Goal: Task Accomplishment & Management: Manage account settings

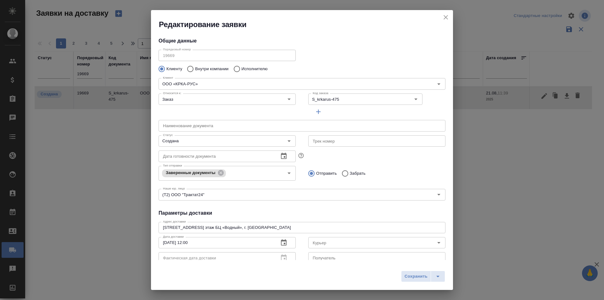
scroll to position [86, 0]
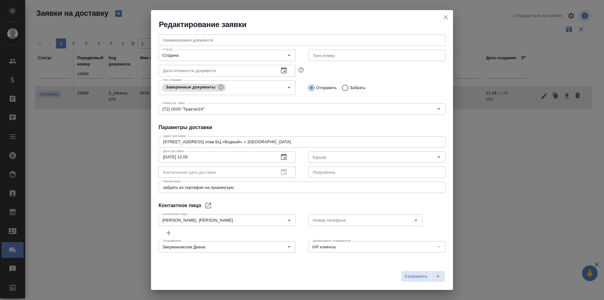
click at [441, 19] on button "close" at bounding box center [445, 17] width 9 height 9
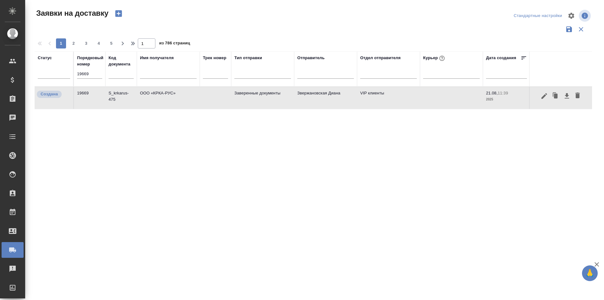
click at [98, 73] on input "19669" at bounding box center [89, 74] width 25 height 9
paste input "3"
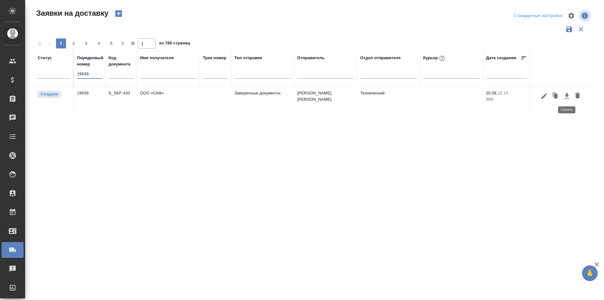
click at [567, 98] on icon "button" at bounding box center [567, 95] width 4 height 5
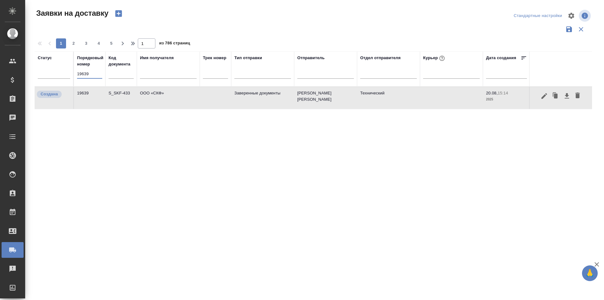
click at [94, 71] on input "19639" at bounding box center [89, 74] width 25 height 9
paste input "6"
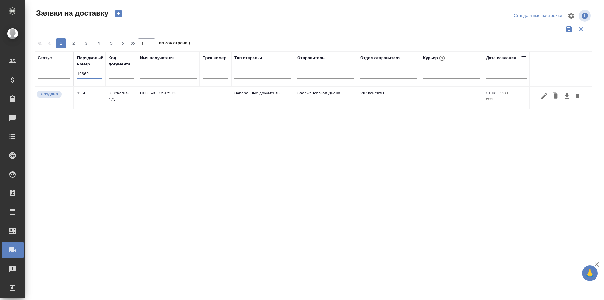
type input "19669"
click at [548, 98] on button "button" at bounding box center [544, 96] width 11 height 12
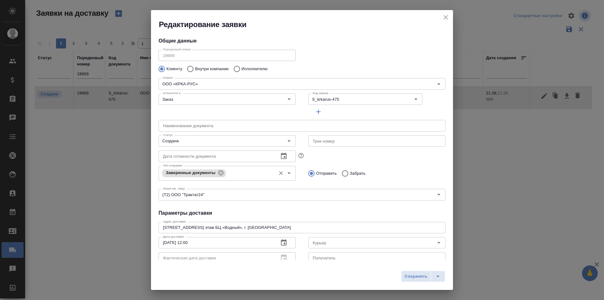
type input "Звержановская Диана"
click at [194, 145] on input "Создана" at bounding box center [216, 141] width 112 height 8
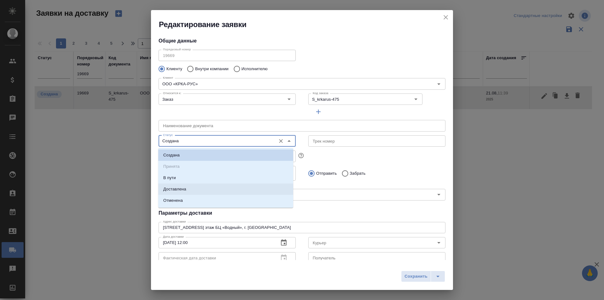
click at [188, 187] on li "Доставлена" at bounding box center [225, 188] width 135 height 11
type input "Доставлена"
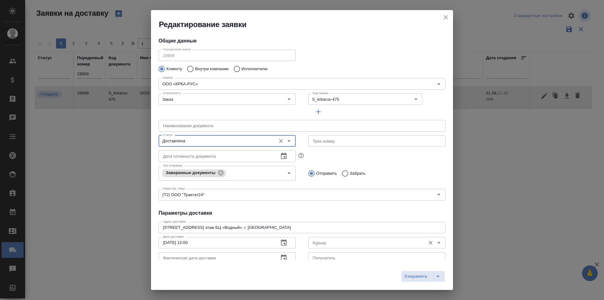
click at [324, 244] on input "Курьер" at bounding box center [366, 243] width 112 height 8
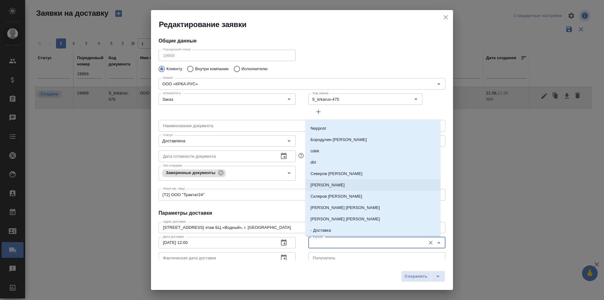
scroll to position [31, 0]
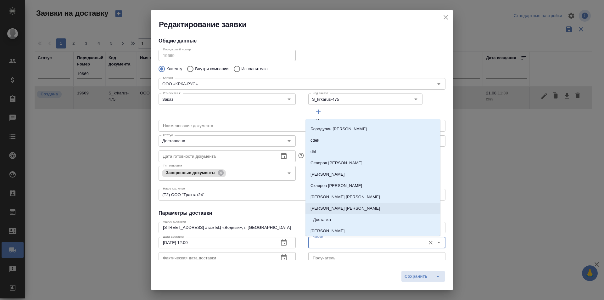
click at [335, 209] on p "[PERSON_NAME] [PERSON_NAME]" at bounding box center [346, 208] width 70 height 6
type input "[PERSON_NAME] [PERSON_NAME]"
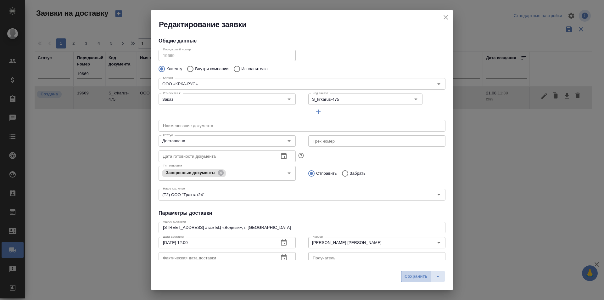
click at [413, 273] on span "Сохранить" at bounding box center [416, 276] width 23 height 7
type input "Создана"
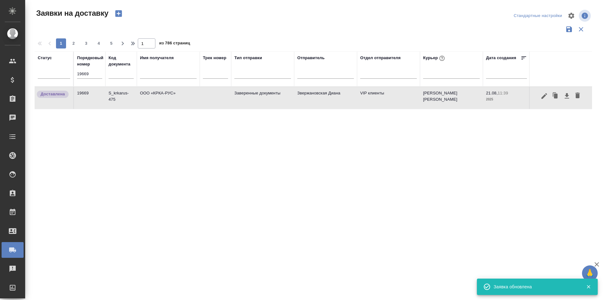
click at [80, 75] on input "19669" at bounding box center [89, 74] width 25 height 9
paste input "8"
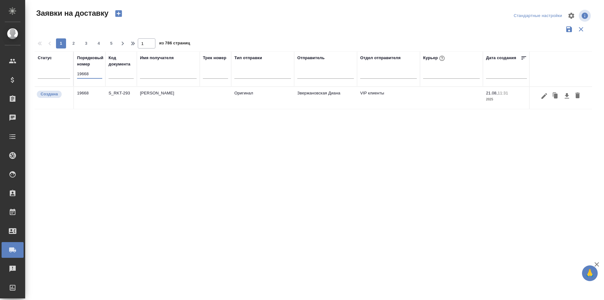
type input "19668"
click at [543, 98] on icon "button" at bounding box center [544, 96] width 6 height 6
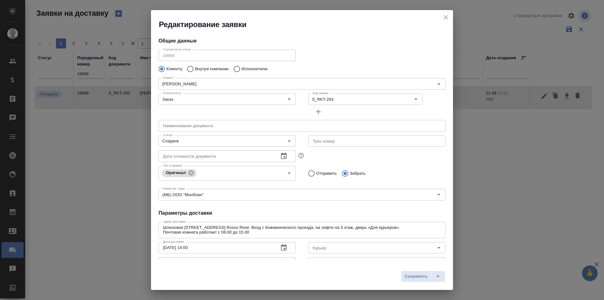
type input "[PERSON_NAME] [PERSON_NAME]"
type input "[PHONE_NUMBER]"
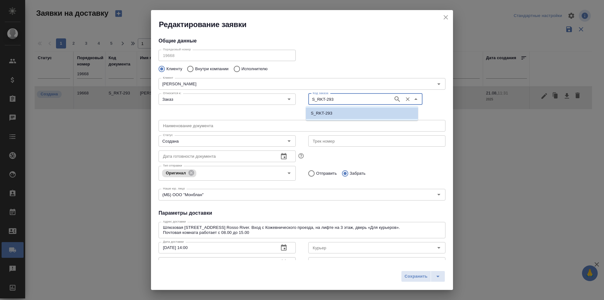
drag, startPoint x: 345, startPoint y: 99, endPoint x: 302, endPoint y: 105, distance: 43.8
click at [302, 105] on div "Код заказа S_RKT-293 Код заказа" at bounding box center [377, 104] width 150 height 39
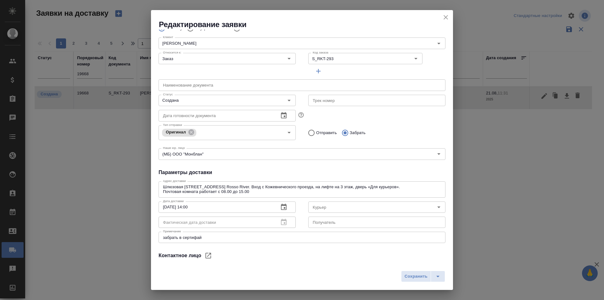
scroll to position [0, 0]
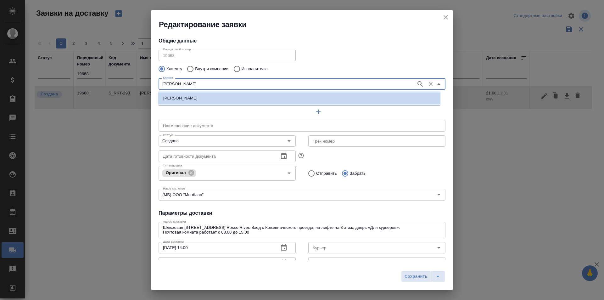
drag, startPoint x: 218, startPoint y: 83, endPoint x: 140, endPoint y: 90, distance: 78.0
click at [140, 90] on div "Редактирование заявки Общие данные Порядковый номер 19668 Порядковый номер Клие…" at bounding box center [302, 150] width 604 height 300
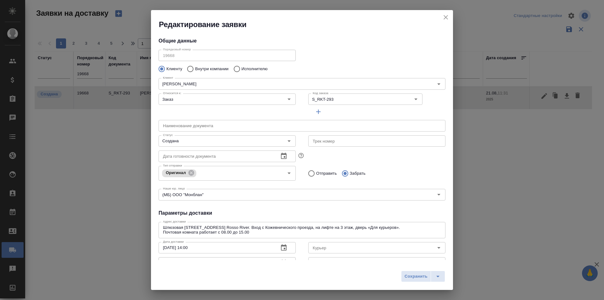
click at [240, 109] on div "Относится к: Заказ Относится к:" at bounding box center [227, 104] width 150 height 39
click at [449, 20] on icon "close" at bounding box center [446, 18] width 8 height 8
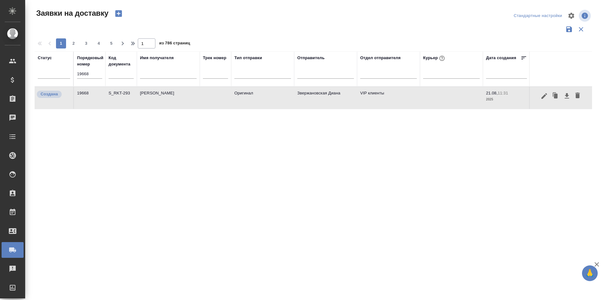
click at [542, 99] on icon "button" at bounding box center [545, 96] width 8 height 8
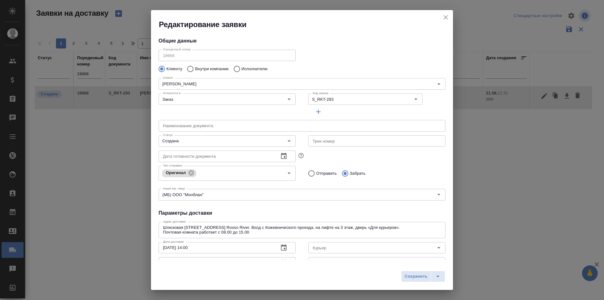
click at [446, 17] on icon "close" at bounding box center [446, 17] width 4 height 4
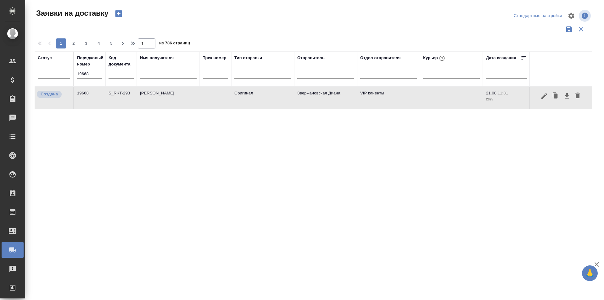
click at [90, 73] on input "19668" at bounding box center [89, 74] width 25 height 9
click at [543, 100] on button "button" at bounding box center [544, 96] width 11 height 12
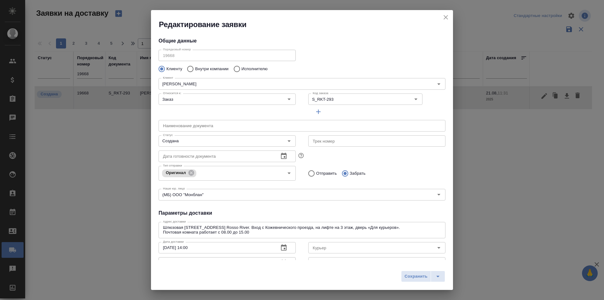
scroll to position [91, 0]
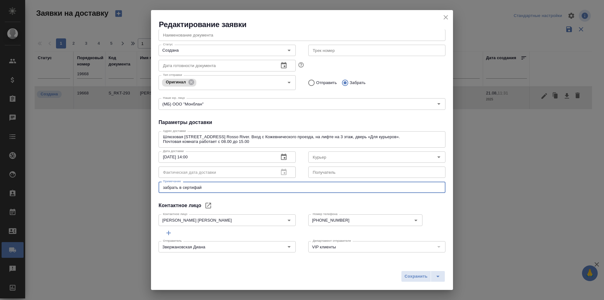
drag, startPoint x: 198, startPoint y: 188, endPoint x: 144, endPoint y: 187, distance: 53.8
click at [144, 187] on div "Редактирование заявки Общие данные Порядковый номер 19668 Порядковый номер Клие…" at bounding box center [302, 150] width 604 height 300
click at [173, 189] on textarea "забрать в сертифай" at bounding box center [302, 187] width 278 height 5
click at [409, 276] on span "Сохранить" at bounding box center [416, 276] width 23 height 7
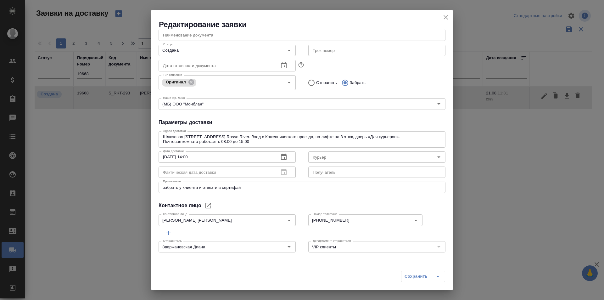
type textarea "забрать в сертифай"
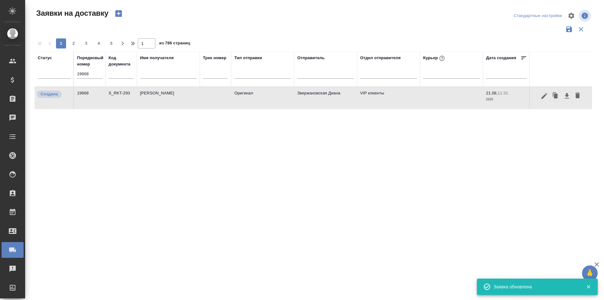
click at [81, 70] on input "19668" at bounding box center [89, 74] width 25 height 9
paste input "76"
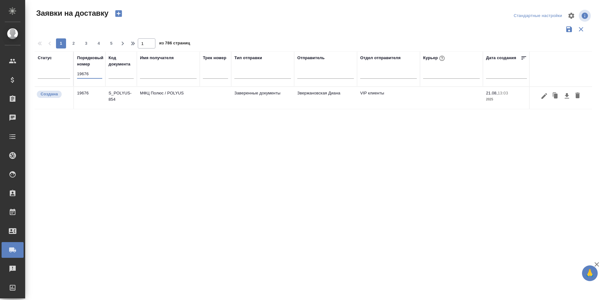
type input "19676"
click at [544, 96] on icon "button" at bounding box center [544, 96] width 6 height 6
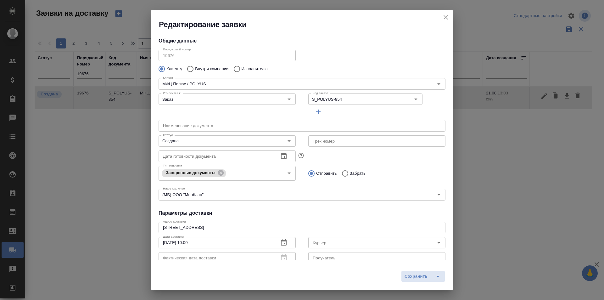
type input "[PERSON_NAME] [PERSON_NAME]"
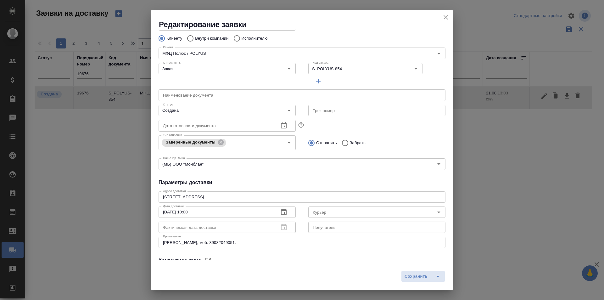
scroll to position [0, 0]
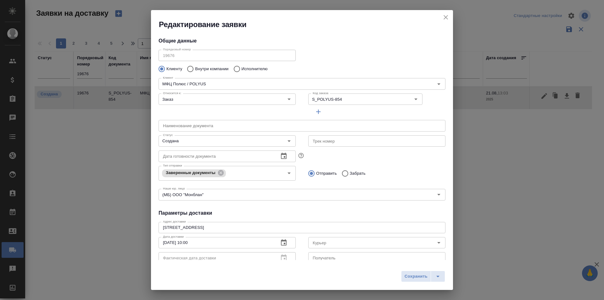
click at [222, 109] on div "Относится к: Заказ Относится к:" at bounding box center [227, 104] width 150 height 39
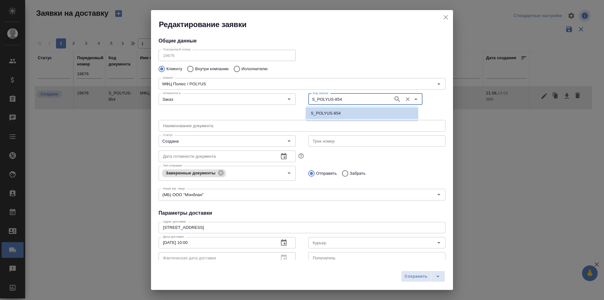
drag, startPoint x: 355, startPoint y: 95, endPoint x: 303, endPoint y: 94, distance: 51.9
click at [303, 94] on div "Код заказа S_POLYUS-854 Код заказа" at bounding box center [377, 104] width 150 height 39
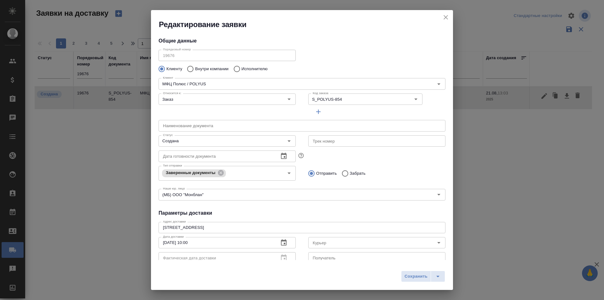
click at [225, 211] on h4 "Параметры доставки" at bounding box center [302, 213] width 287 height 8
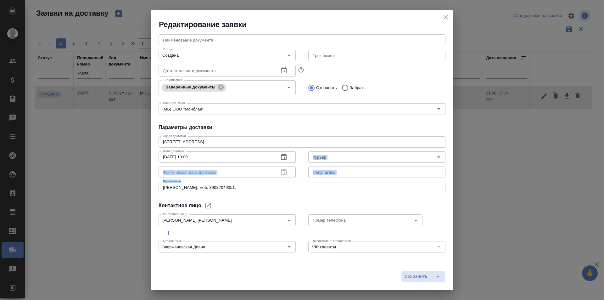
drag, startPoint x: 262, startPoint y: 190, endPoint x: 146, endPoint y: 183, distance: 116.6
click at [146, 183] on div "Редактирование заявки Общие данные Порядковый номер 19676 Порядковый номер Клие…" at bounding box center [302, 150] width 604 height 300
click at [272, 189] on textarea "[PERSON_NAME], моб. 89082049051." at bounding box center [302, 187] width 278 height 5
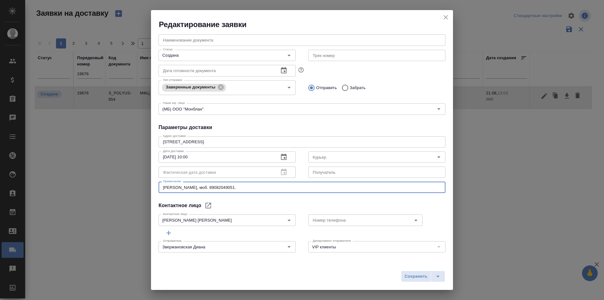
click at [272, 189] on textarea "[PERSON_NAME], моб. 89082049051." at bounding box center [302, 187] width 278 height 5
click at [449, 20] on icon "close" at bounding box center [446, 18] width 8 height 8
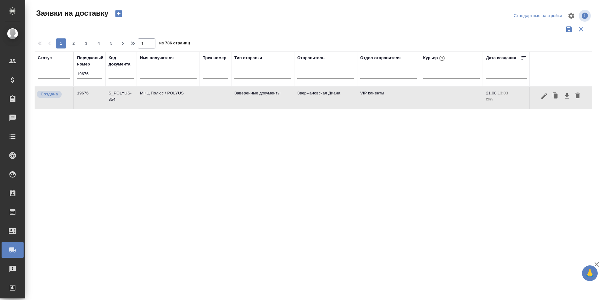
click at [94, 72] on input "19676" at bounding box center [89, 74] width 25 height 9
paste input "38"
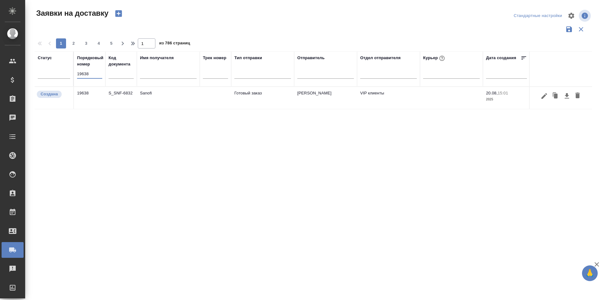
type input "19638"
click at [543, 98] on icon "button" at bounding box center [544, 96] width 6 height 6
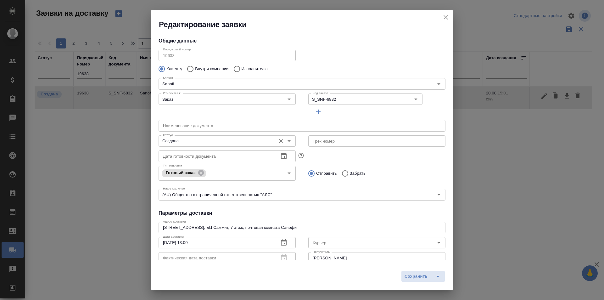
type input "[PERSON_NAME]"
click at [255, 141] on input "Создана" at bounding box center [216, 141] width 112 height 8
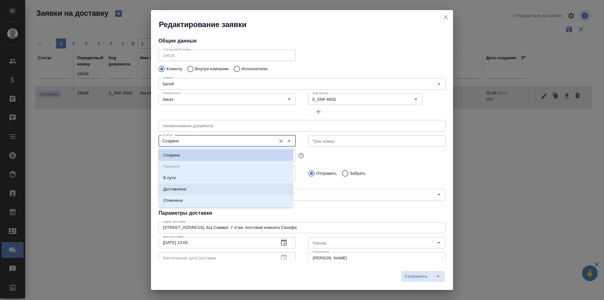
click at [225, 188] on li "Доставлена" at bounding box center [225, 188] width 135 height 11
type input "Доставлена"
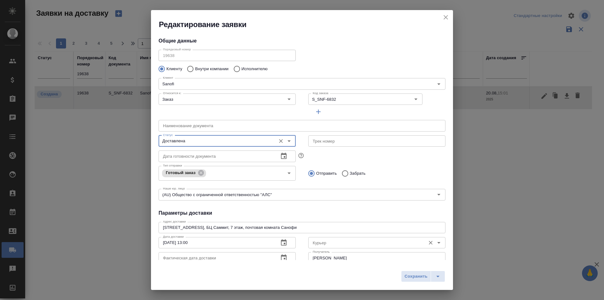
click at [355, 247] on div "Курьер" at bounding box center [376, 242] width 137 height 11
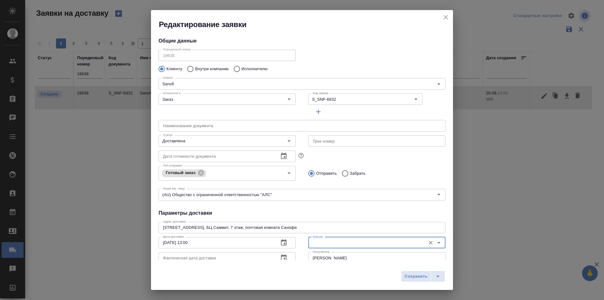
click at [356, 245] on input "Курьер" at bounding box center [366, 243] width 112 height 8
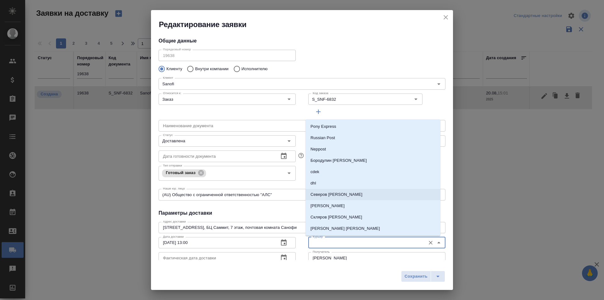
click at [345, 197] on li "Северов [PERSON_NAME]" at bounding box center [372, 194] width 135 height 11
type input "Северов [PERSON_NAME]"
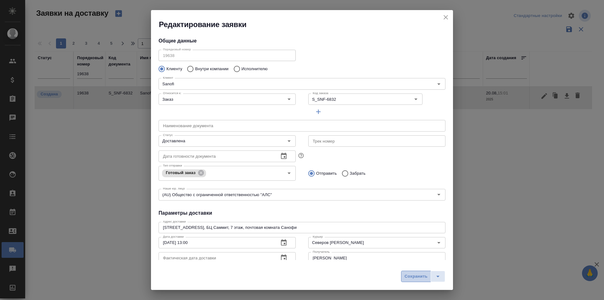
click at [410, 276] on span "Сохранить" at bounding box center [416, 276] width 23 height 7
type input "Создана"
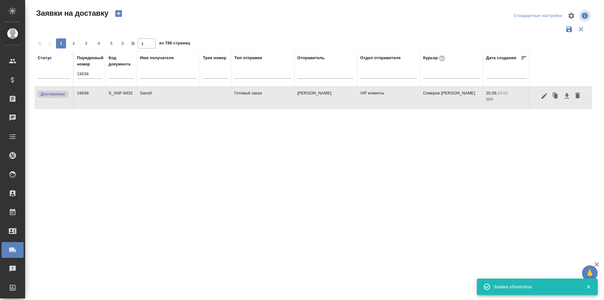
click at [86, 74] on input "19638" at bounding box center [89, 74] width 25 height 9
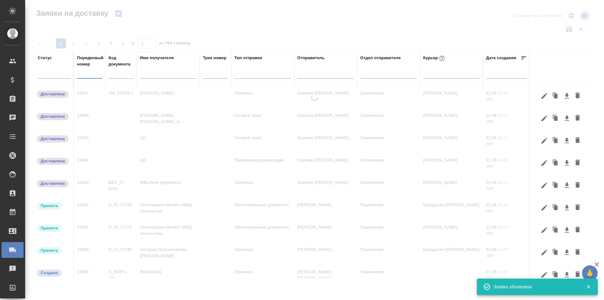
click at [497, 75] on input "text" at bounding box center [508, 73] width 37 height 9
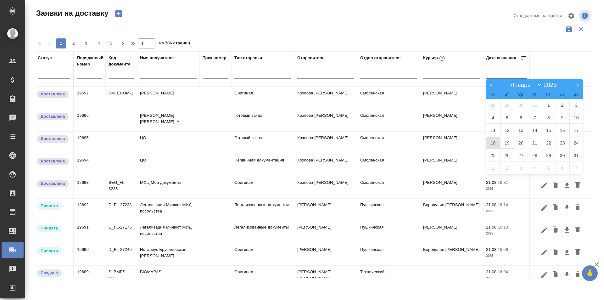
click at [499, 145] on span "18" at bounding box center [493, 143] width 14 height 12
type div "[DATE]T21:00:00.000Z"
click at [505, 143] on span "19" at bounding box center [507, 143] width 14 height 12
select select "7"
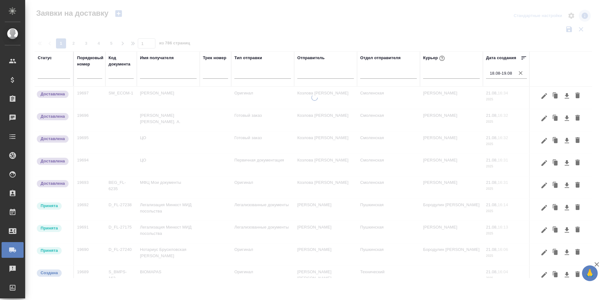
click at [496, 73] on input "18.08-19.08" at bounding box center [508, 73] width 37 height 9
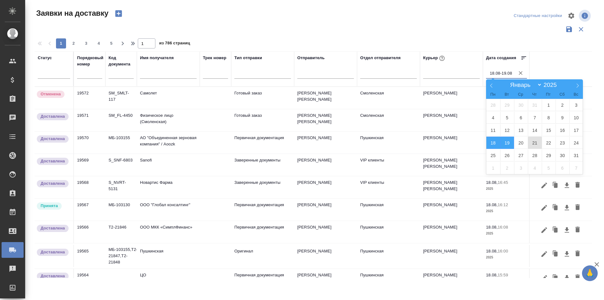
click at [530, 144] on span "21" at bounding box center [535, 143] width 14 height 12
click at [518, 147] on span "20" at bounding box center [521, 143] width 14 height 12
type div "[DATE]T21:00:00.000Z — [DATE]T21:00:00.000Z"
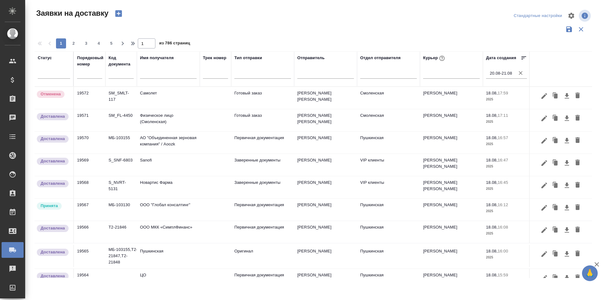
type input "20.08-21.08"
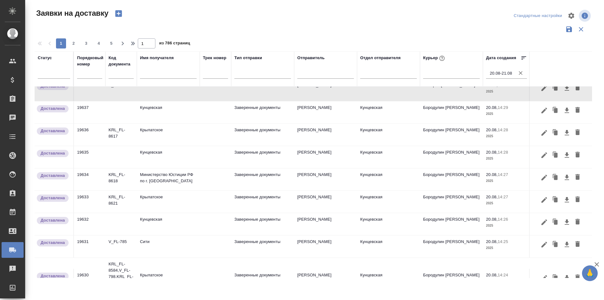
scroll to position [394, 0]
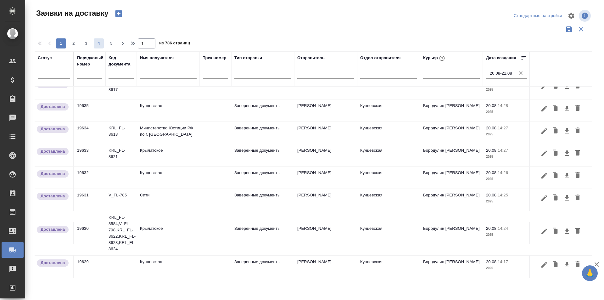
click at [98, 44] on span "4" at bounding box center [99, 43] width 10 height 6
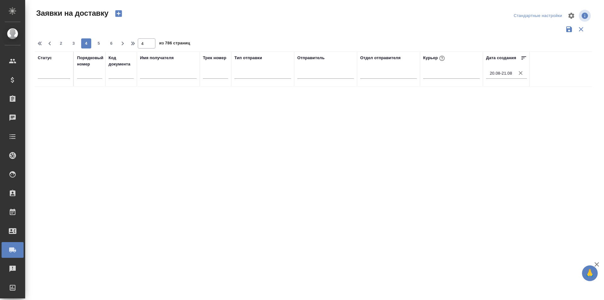
scroll to position [0, 0]
click at [75, 43] on span "3" at bounding box center [74, 43] width 10 height 6
click at [71, 45] on span "2" at bounding box center [74, 43] width 10 height 6
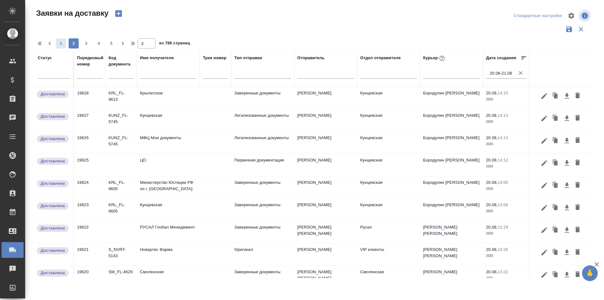
click at [62, 41] on span "1" at bounding box center [61, 43] width 10 height 6
type input "1"
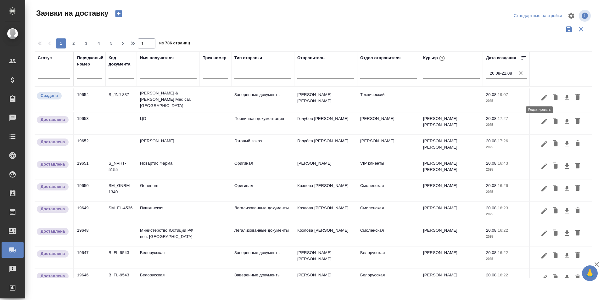
click at [539, 100] on button "button" at bounding box center [544, 98] width 11 height 12
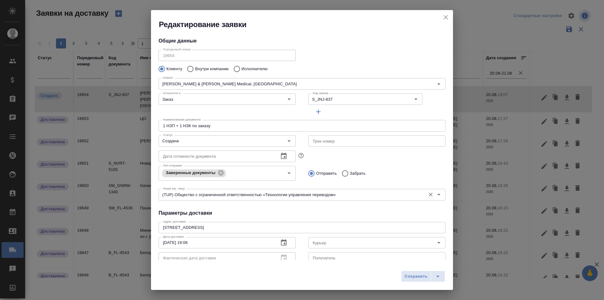
type input "[PERSON_NAME] [PERSON_NAME]"
type input "89854161839"
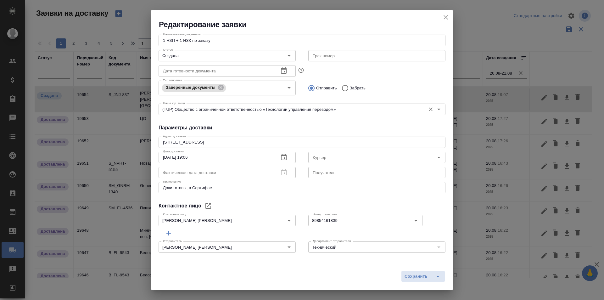
scroll to position [86, 0]
click at [449, 18] on icon "close" at bounding box center [446, 18] width 8 height 8
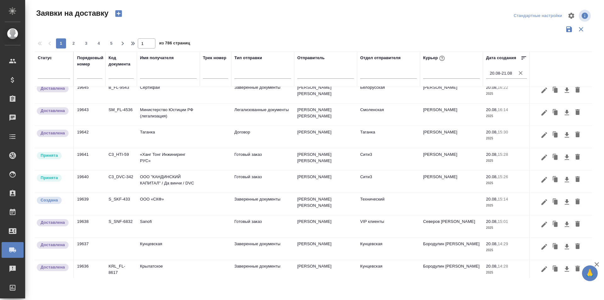
scroll to position [220, 0]
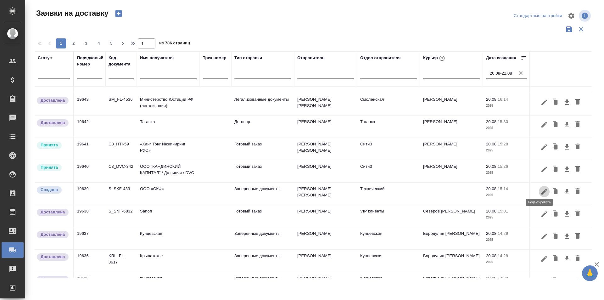
click at [542, 188] on icon "button" at bounding box center [545, 192] width 8 height 8
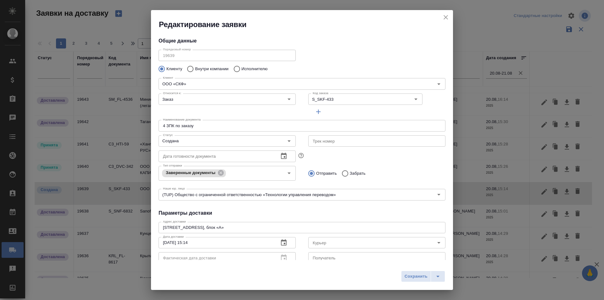
type input "Резников Роман"
type input "[PHONE_NUMBER]"
click at [233, 144] on input "Создана" at bounding box center [216, 141] width 112 height 8
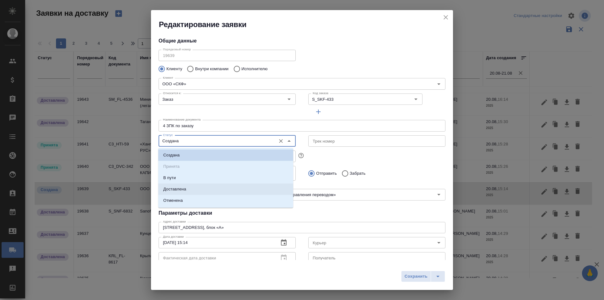
click at [212, 192] on li "Доставлена" at bounding box center [225, 188] width 135 height 11
type input "Доставлена"
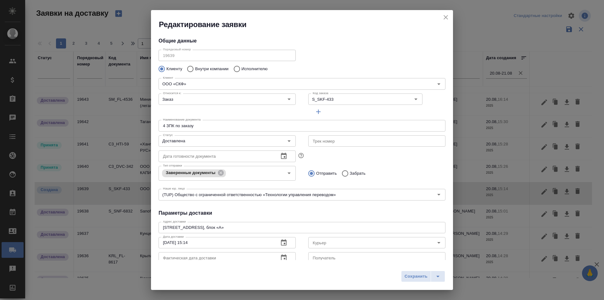
click at [348, 249] on div "Получатель Получатель" at bounding box center [376, 256] width 137 height 15
click at [353, 246] on input "Курьер" at bounding box center [366, 243] width 112 height 8
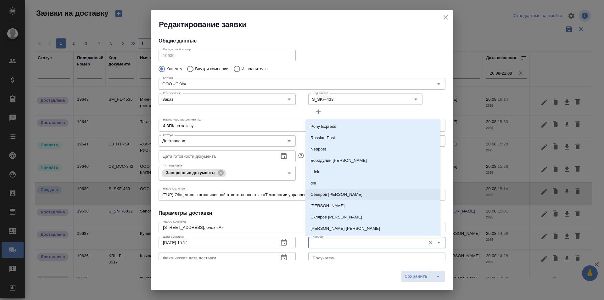
click at [352, 196] on li "Северов [PERSON_NAME]" at bounding box center [372, 194] width 135 height 11
type input "Северов [PERSON_NAME]"
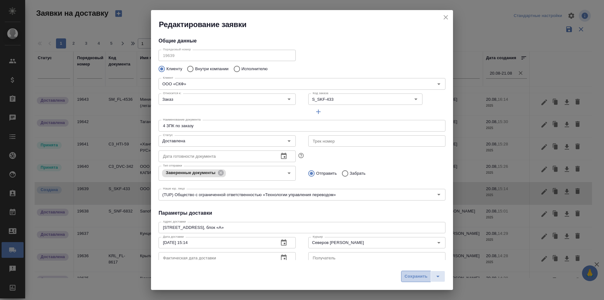
click at [406, 277] on span "Сохранить" at bounding box center [416, 276] width 23 height 7
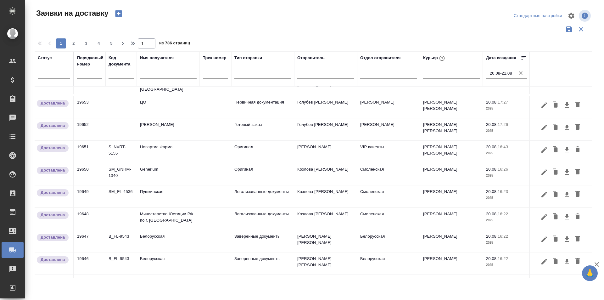
scroll to position [0, 0]
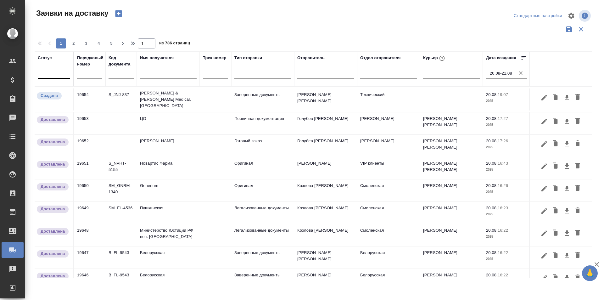
click at [63, 73] on div at bounding box center [54, 72] width 32 height 9
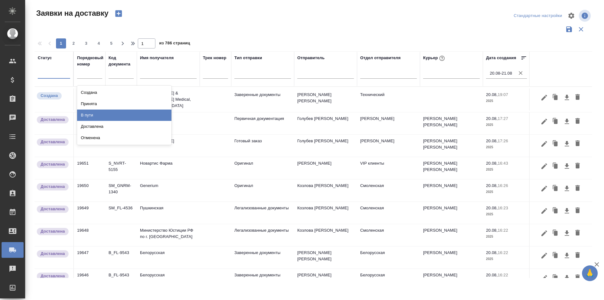
click at [94, 106] on div "Принята" at bounding box center [124, 103] width 94 height 11
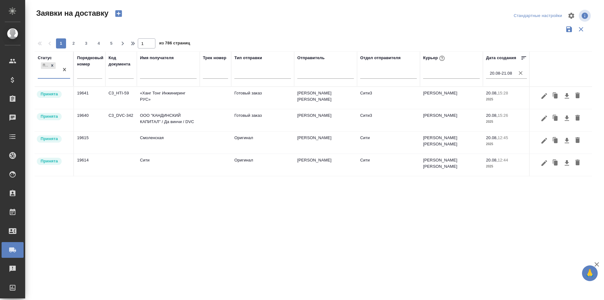
click at [64, 76] on div at bounding box center [64, 69] width 11 height 17
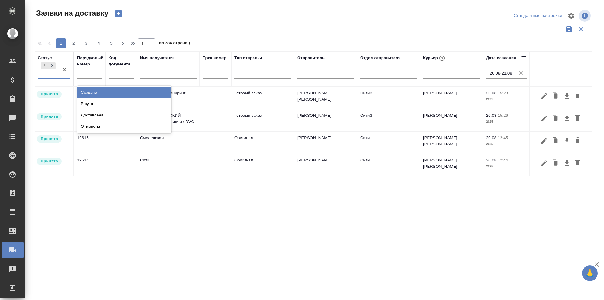
click at [85, 90] on div "Создана" at bounding box center [124, 92] width 94 height 11
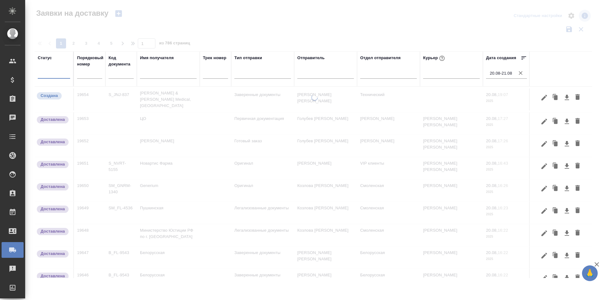
click at [521, 74] on icon "button" at bounding box center [521, 73] width 4 height 4
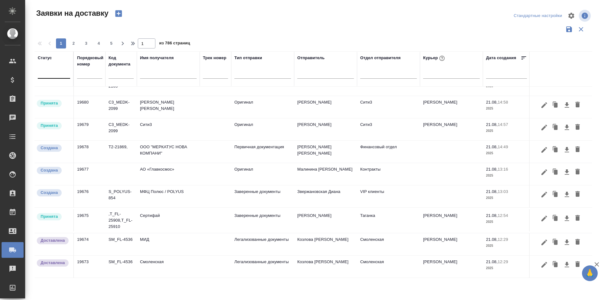
scroll to position [416, 0]
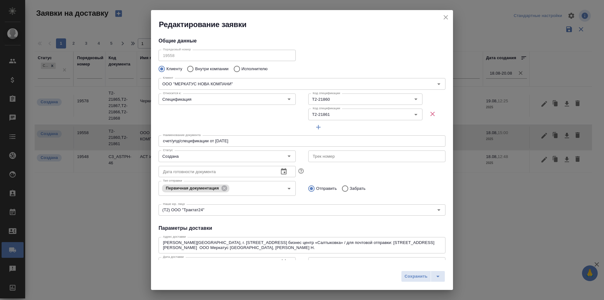
click at [442, 17] on button "close" at bounding box center [445, 17] width 9 height 9
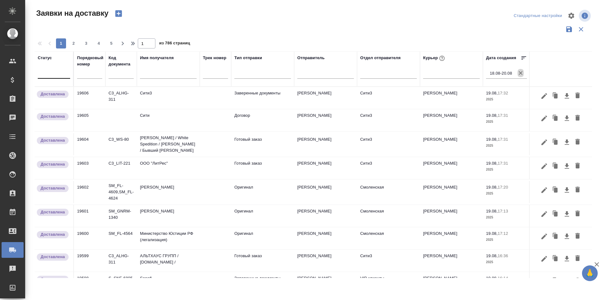
click at [520, 73] on icon "button" at bounding box center [521, 73] width 4 height 4
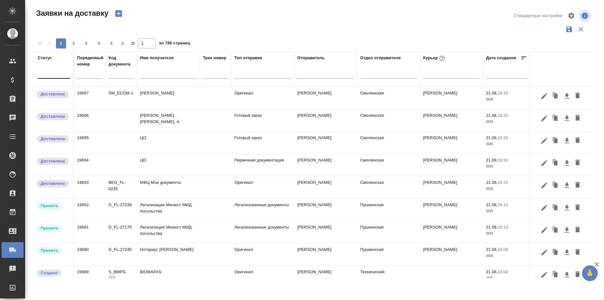
click at [397, 29] on div at bounding box center [314, 29] width 558 height 12
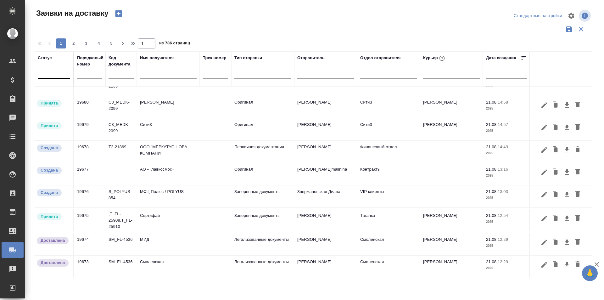
scroll to position [416, 0]
click at [95, 75] on input "text" at bounding box center [89, 74] width 25 height 9
paste input "19668"
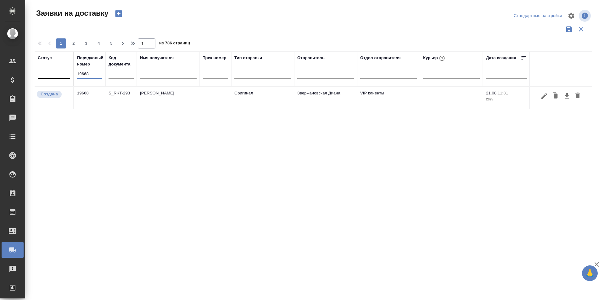
scroll to position [0, 0]
type input "19668"
click at [543, 97] on icon "button" at bounding box center [544, 96] width 6 height 6
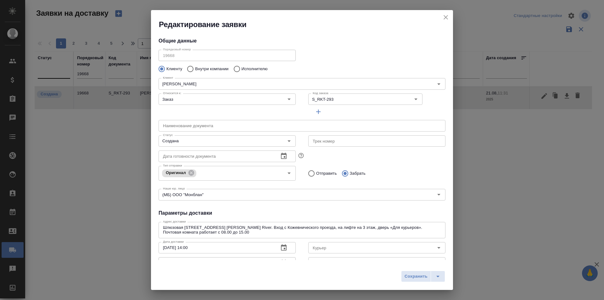
type input "[PERSON_NAME] [PERSON_NAME]"
type input "[PHONE_NUMBER]"
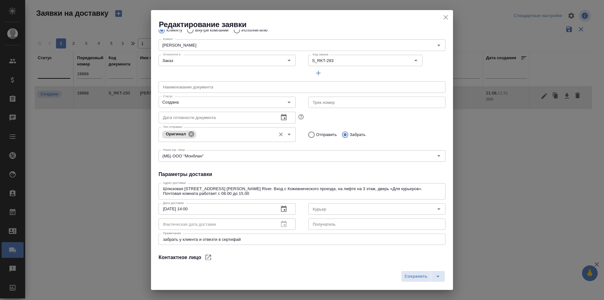
scroll to position [63, 0]
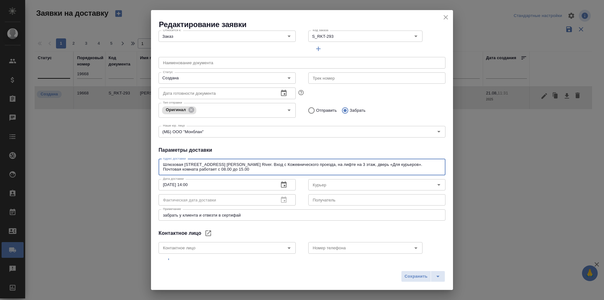
drag, startPoint x: 394, startPoint y: 164, endPoint x: 153, endPoint y: 156, distance: 240.8
click at [153, 156] on div "Общие данные Порядковый номер 19668 Порядковый номер Клиенту Внутри компании Ис…" at bounding box center [302, 145] width 302 height 230
click at [230, 225] on div "Общие данные Порядковый номер 19668 Порядковый номер Клиенту Внутри компании Ис…" at bounding box center [302, 145] width 302 height 230
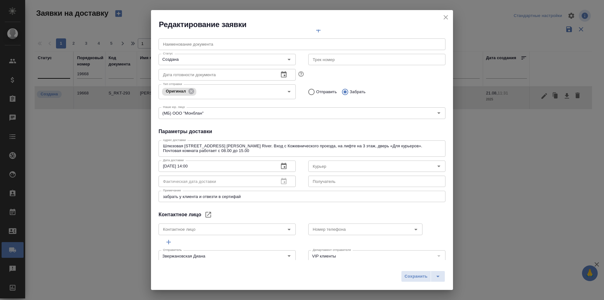
scroll to position [91, 0]
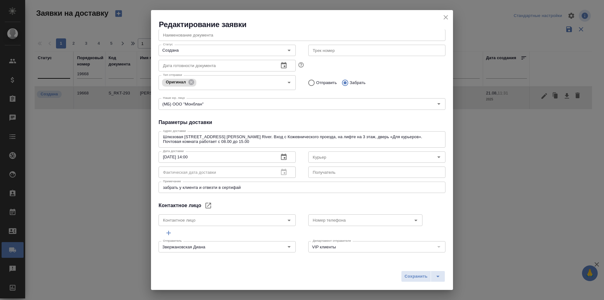
click at [442, 21] on h2 "Редактирование заявки" at bounding box center [306, 25] width 294 height 10
click at [444, 19] on icon "close" at bounding box center [446, 17] width 4 height 4
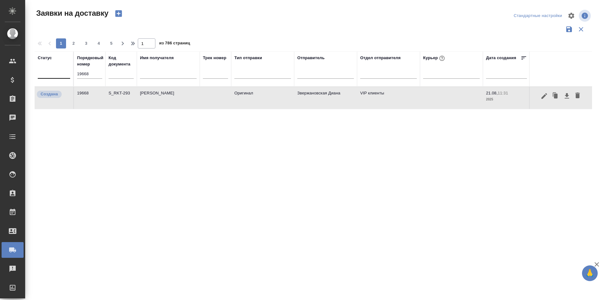
click at [544, 93] on icon "button" at bounding box center [545, 96] width 8 height 8
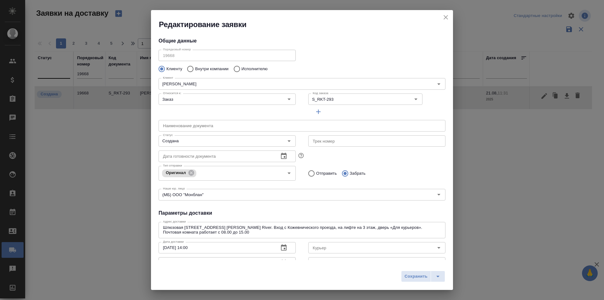
type input "[PERSON_NAME] [PERSON_NAME]"
type input "[PHONE_NUMBER]"
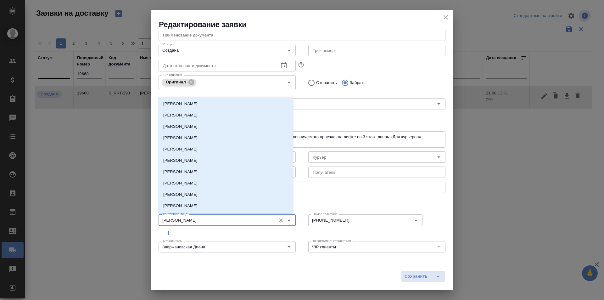
drag, startPoint x: 215, startPoint y: 222, endPoint x: 147, endPoint y: 221, distance: 68.0
click at [147, 221] on div "Редактирование заявки Общие данные Порядковый номер 19668 Порядковый номер Клие…" at bounding box center [302, 150] width 604 height 300
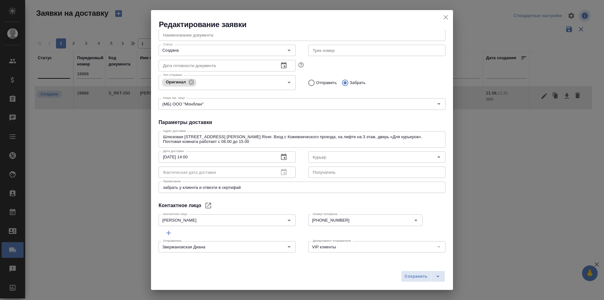
click at [229, 203] on div "Контактное лицо" at bounding box center [302, 206] width 287 height 8
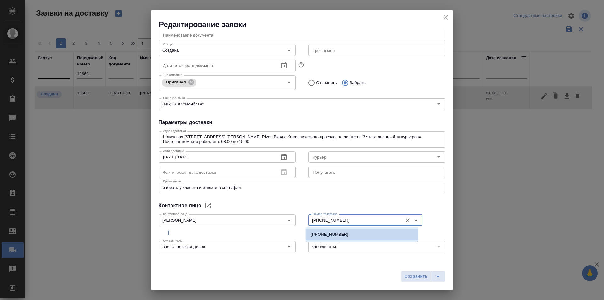
drag, startPoint x: 356, startPoint y: 221, endPoint x: 302, endPoint y: 221, distance: 53.5
click at [302, 221] on div "Номер телефона +7 (909) 697 62 51 Номер телефона" at bounding box center [377, 219] width 150 height 28
